Goal: Contribute content: Add original content to the website for others to see

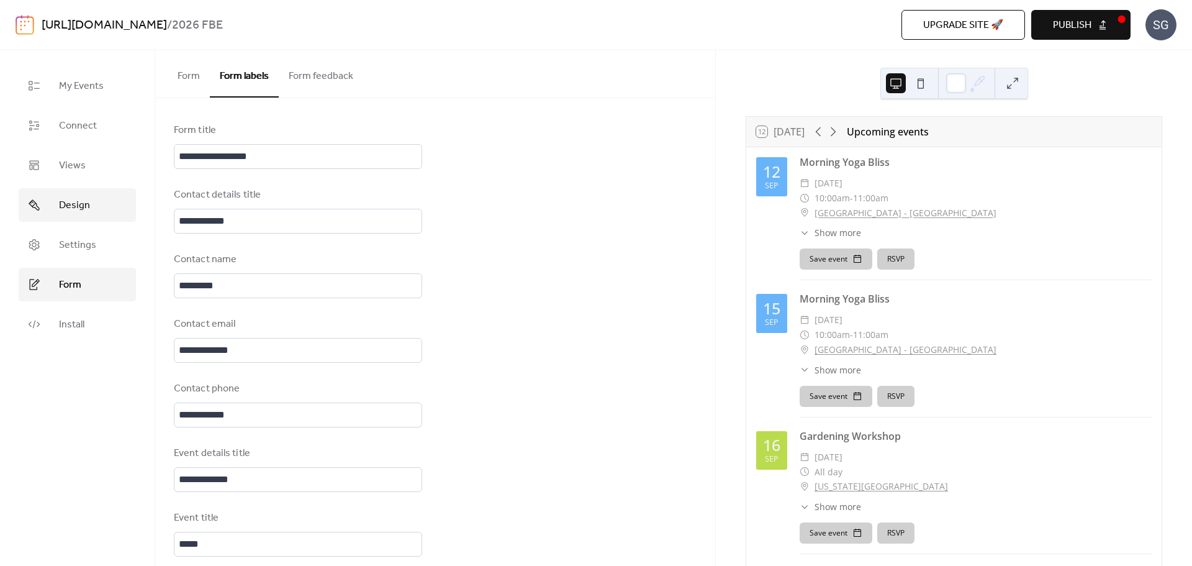
click at [89, 209] on span "Design" at bounding box center [74, 205] width 31 height 15
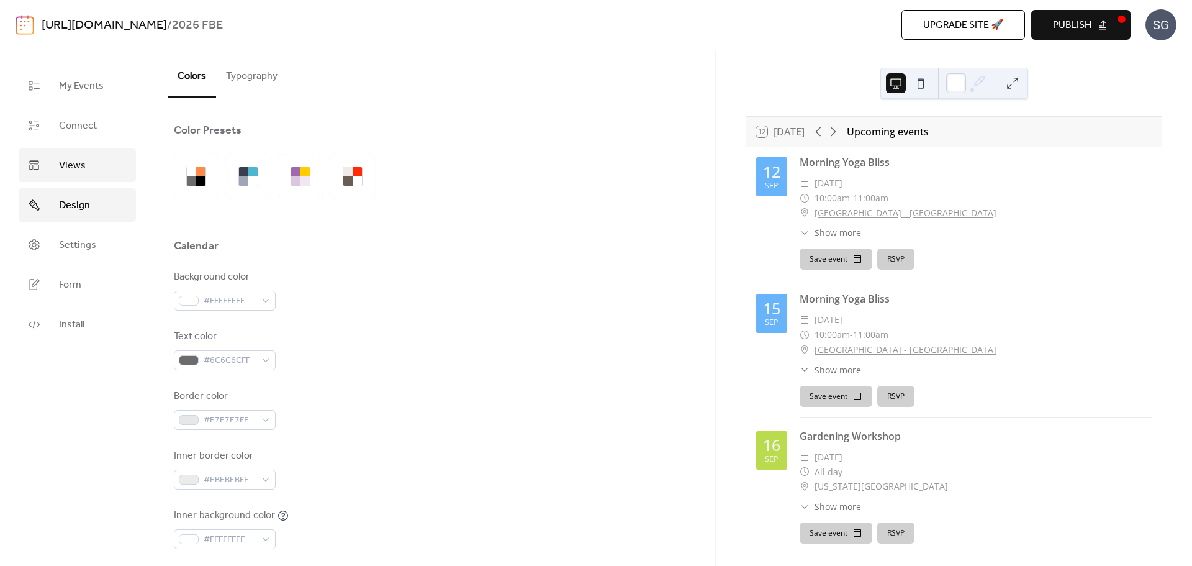
click at [77, 173] on span "Views" at bounding box center [72, 165] width 27 height 15
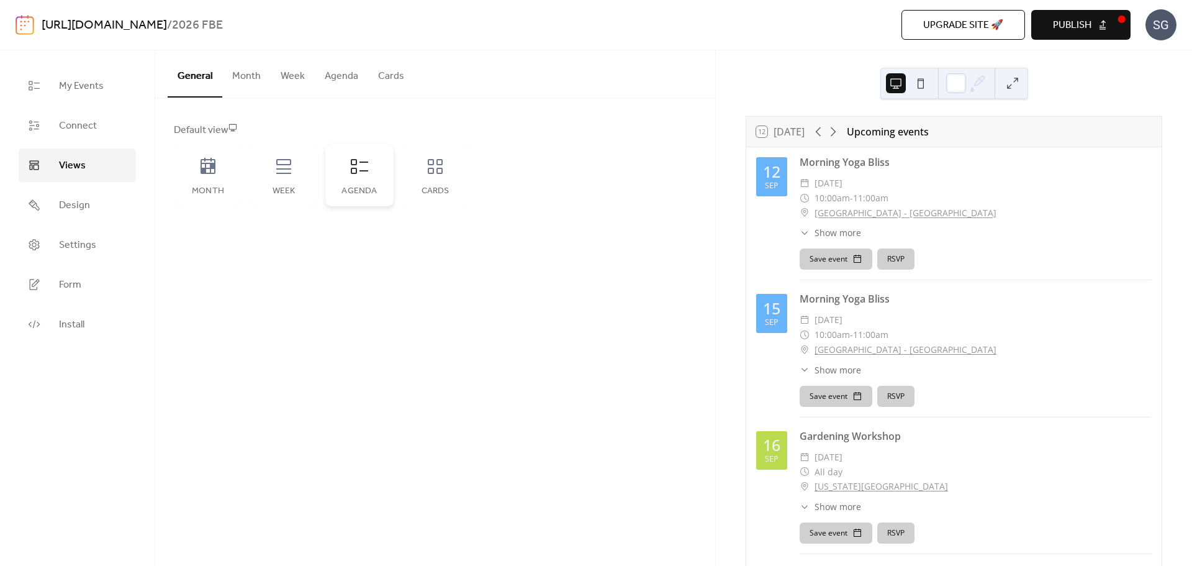
click at [366, 174] on icon at bounding box center [360, 166] width 20 height 20
click at [81, 131] on span "Connect" at bounding box center [78, 126] width 38 height 15
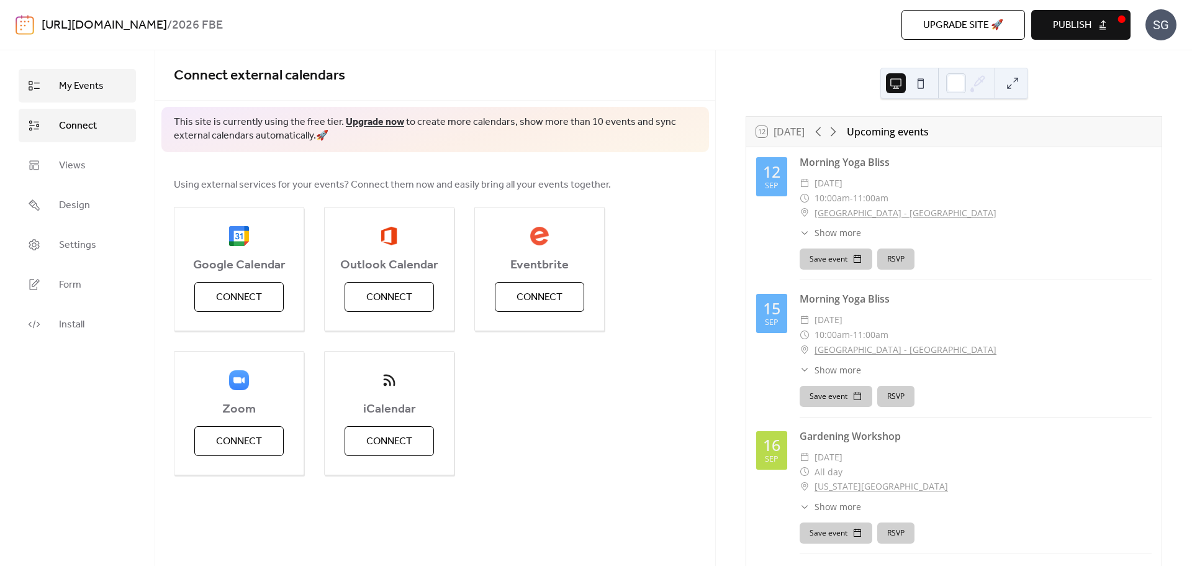
click at [73, 85] on span "My Events" at bounding box center [81, 86] width 45 height 15
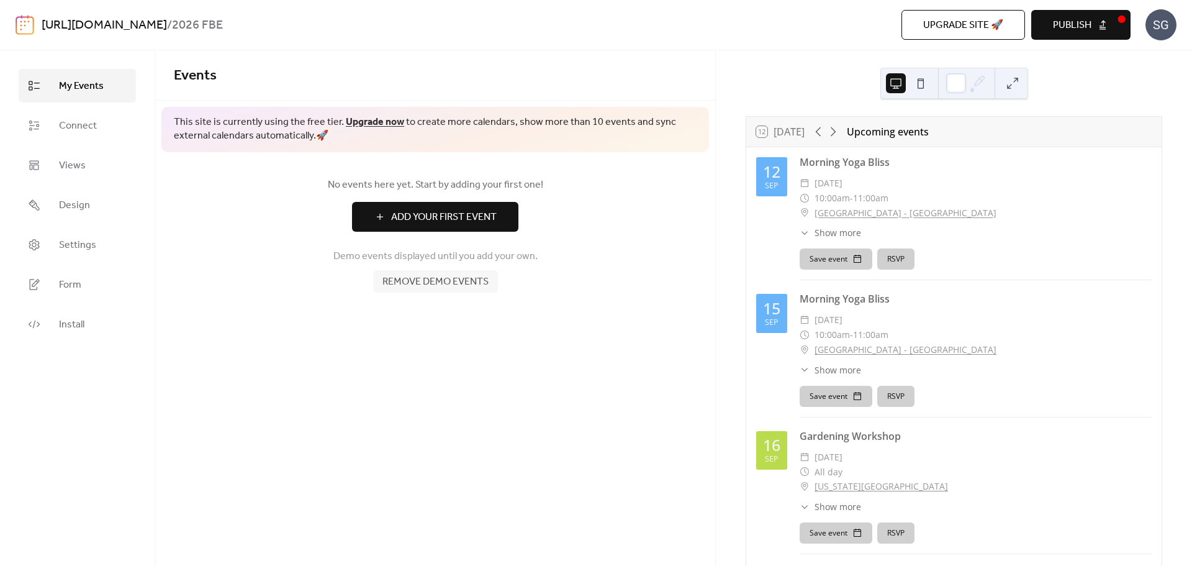
click at [431, 218] on span "Add Your First Event" at bounding box center [444, 217] width 106 height 15
